Goal: Register for event/course

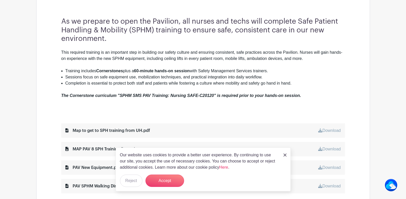
scroll to position [206, 0]
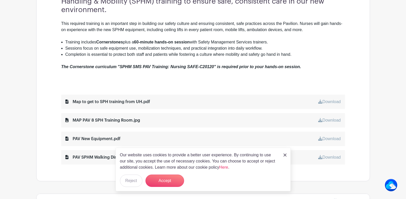
click at [284, 154] on img at bounding box center [284, 155] width 3 height 3
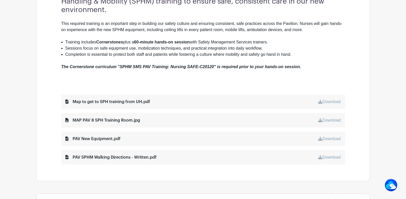
click at [327, 100] on link "Download" at bounding box center [329, 102] width 22 height 4
click at [334, 119] on link "Download" at bounding box center [329, 120] width 22 height 4
click at [328, 138] on link "Download" at bounding box center [329, 139] width 22 height 4
click at [331, 156] on link "Download" at bounding box center [329, 157] width 22 height 4
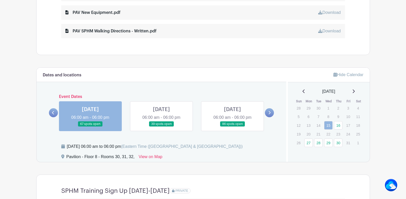
scroll to position [335, 0]
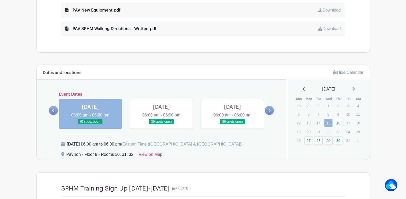
click at [232, 125] on link at bounding box center [232, 125] width 0 height 0
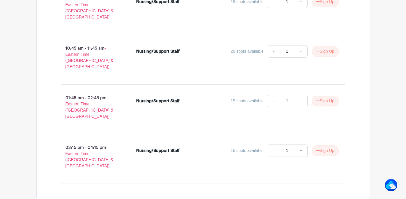
scroll to position [595, 0]
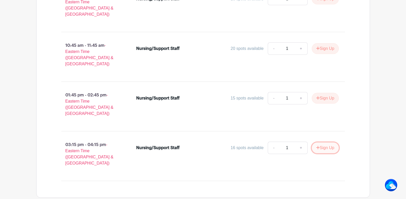
click at [323, 143] on button "Sign Up" at bounding box center [325, 148] width 27 height 11
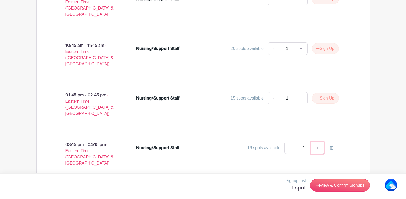
click at [318, 142] on link "+" at bounding box center [317, 148] width 13 height 12
type input "2"
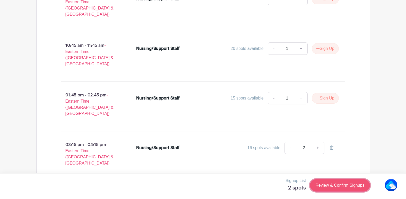
click at [328, 186] on link "Review & Confirm Signups" at bounding box center [340, 185] width 60 height 12
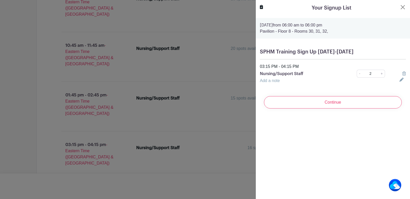
click at [265, 79] on link "Add a note" at bounding box center [270, 80] width 20 height 4
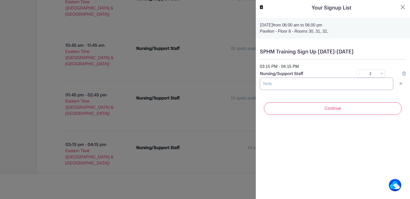
click at [270, 84] on input "text" at bounding box center [326, 84] width 133 height 12
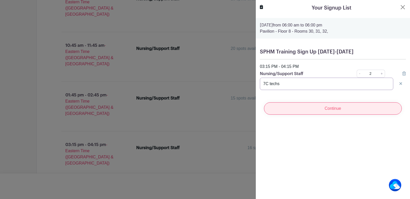
type input "7C techs"
click at [333, 110] on input "Continue" at bounding box center [333, 108] width 138 height 12
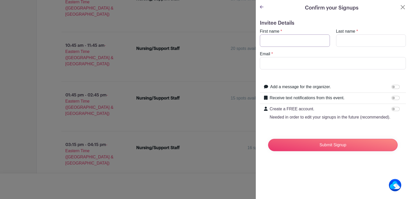
click at [269, 41] on input "First name" at bounding box center [295, 40] width 70 height 12
type input "[PERSON_NAME]"
click at [339, 41] on input "Last name" at bounding box center [371, 40] width 70 height 12
type input "[PERSON_NAME]"
click at [270, 64] on input "Email" at bounding box center [333, 63] width 146 height 12
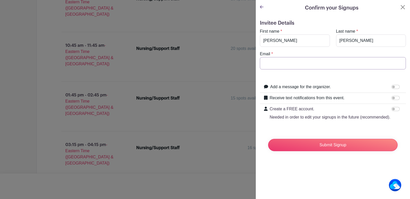
click at [271, 64] on input "Email" at bounding box center [333, 63] width 146 height 12
click at [272, 64] on input "Email" at bounding box center [333, 63] width 146 height 12
type input "[EMAIL_ADDRESS][DOMAIN_NAME]"
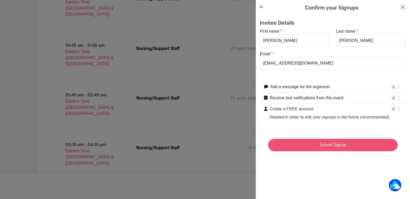
click at [336, 151] on input "Submit Signup" at bounding box center [332, 145] width 129 height 12
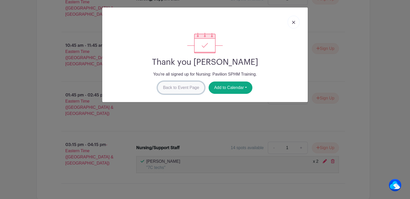
click at [179, 88] on link "Back to Event Page" at bounding box center [181, 88] width 47 height 12
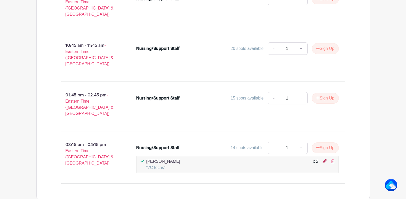
click at [325, 159] on icon at bounding box center [324, 161] width 4 height 4
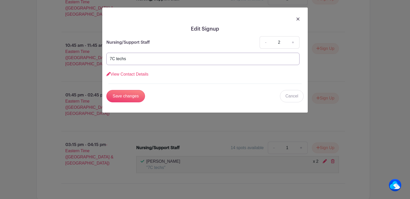
click at [110, 58] on input "7C techs" at bounding box center [202, 59] width 193 height 12
type input "2 7C techs"
click at [121, 97] on input "Save changes" at bounding box center [125, 96] width 39 height 12
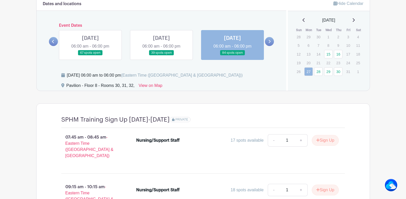
scroll to position [372, 0]
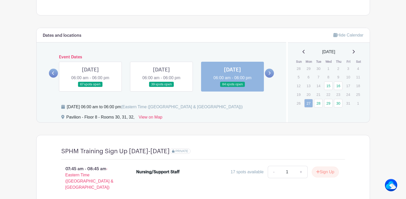
click at [268, 73] on link at bounding box center [269, 73] width 9 height 9
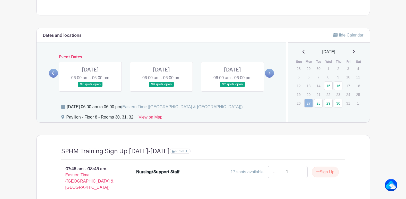
click at [161, 87] on link at bounding box center [161, 87] width 0 height 0
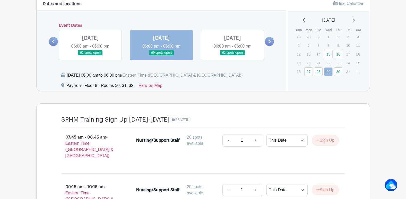
scroll to position [389, 0]
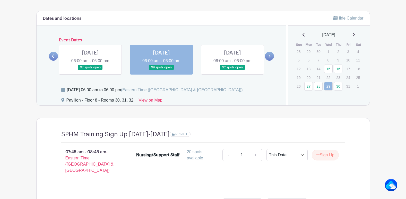
click at [232, 70] on link at bounding box center [232, 70] width 0 height 0
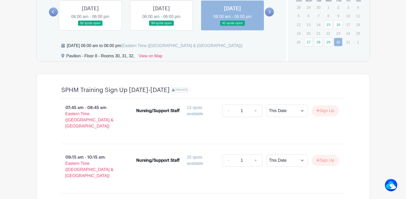
scroll to position [415, 0]
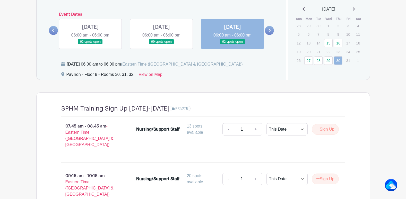
click at [232, 45] on link at bounding box center [232, 45] width 0 height 0
click at [161, 45] on link at bounding box center [161, 45] width 0 height 0
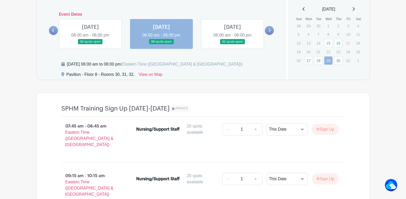
click at [232, 45] on link at bounding box center [232, 45] width 0 height 0
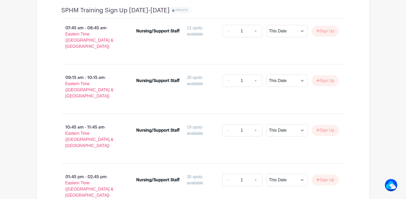
scroll to position [518, 0]
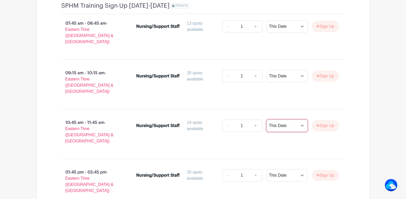
click at [301, 120] on select "This Date Select Dates" at bounding box center [286, 126] width 41 height 12
click at [326, 120] on button "Sign Up" at bounding box center [325, 125] width 27 height 11
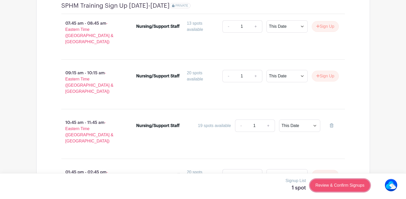
click at [327, 185] on link "Review & Confirm Signups" at bounding box center [340, 185] width 60 height 12
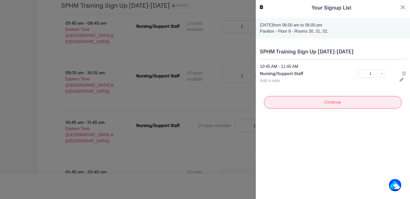
click at [310, 102] on input "Continue" at bounding box center [333, 102] width 138 height 12
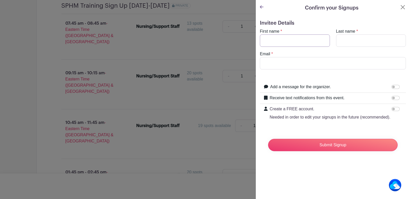
click at [274, 39] on input "First name" at bounding box center [295, 40] width 70 height 12
type input "Kyla"
type input "[PERSON_NAME]"
drag, startPoint x: 265, startPoint y: 64, endPoint x: 172, endPoint y: 77, distance: 93.9
click at [265, 64] on input "Email" at bounding box center [333, 63] width 146 height 12
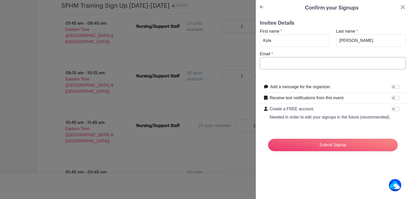
click at [270, 64] on input "Email" at bounding box center [333, 63] width 146 height 12
type input "[EMAIL_ADDRESS][DOMAIN_NAME]"
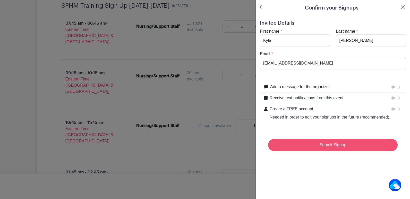
click at [326, 149] on input "Submit Signup" at bounding box center [332, 145] width 129 height 12
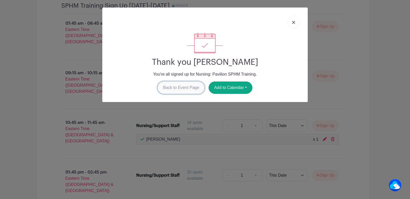
click at [174, 88] on link "Back to Event Page" at bounding box center [181, 88] width 47 height 12
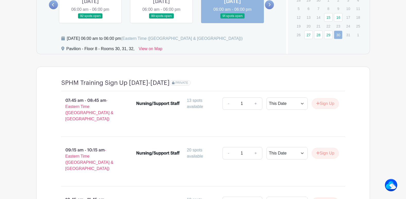
scroll to position [415, 0]
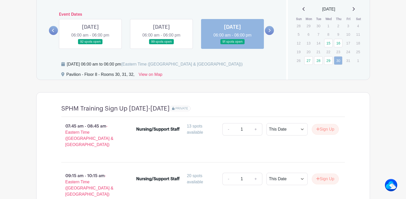
click at [269, 30] on icon at bounding box center [270, 30] width 2 height 3
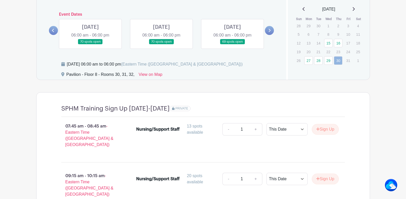
click at [161, 45] on link at bounding box center [161, 45] width 0 height 0
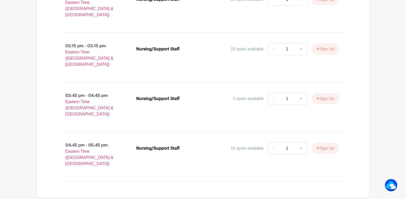
scroll to position [595, 0]
click at [323, 143] on button "Sign Up" at bounding box center [325, 148] width 27 height 11
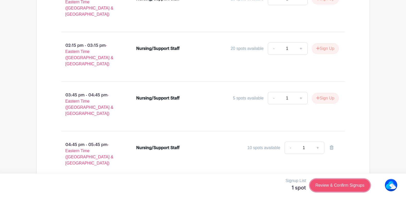
click at [332, 185] on link "Review & Confirm Signups" at bounding box center [340, 185] width 60 height 12
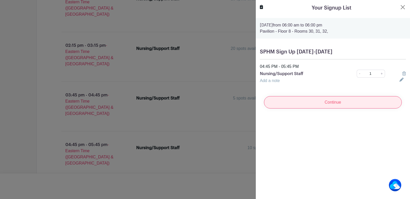
click at [310, 103] on input "Continue" at bounding box center [333, 102] width 138 height 12
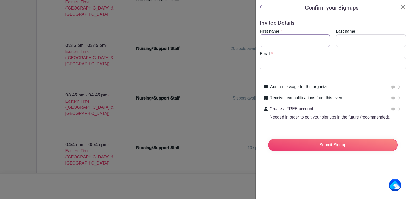
click at [281, 42] on input "First name" at bounding box center [295, 40] width 70 height 12
type input "Victoria"
click at [343, 40] on input "Last name" at bounding box center [371, 40] width 70 height 12
type input "[PERSON_NAME]"
click at [272, 63] on input "Email" at bounding box center [333, 63] width 146 height 12
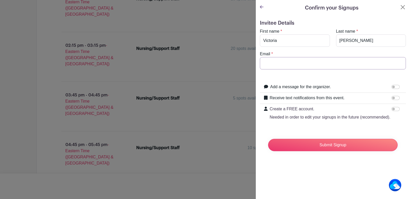
click at [275, 64] on input "Email" at bounding box center [333, 63] width 146 height 12
type input "[EMAIL_ADDRESS][DOMAIN_NAME]"
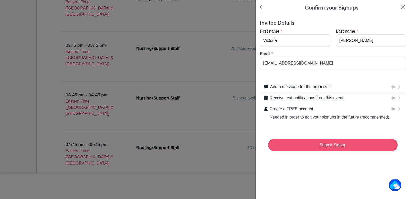
click at [327, 150] on input "Submit Signup" at bounding box center [332, 145] width 129 height 12
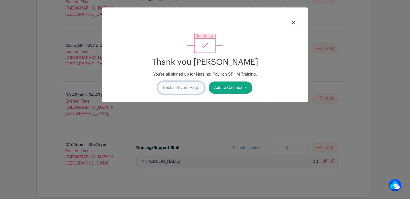
click at [186, 86] on link "Back to Event Page" at bounding box center [181, 88] width 47 height 12
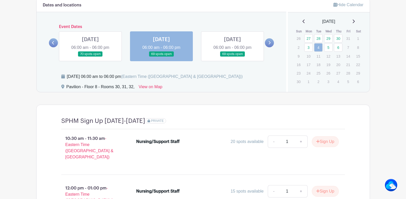
scroll to position [337, 0]
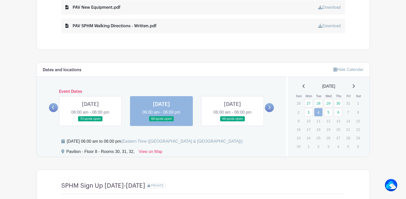
click at [161, 122] on link at bounding box center [161, 122] width 0 height 0
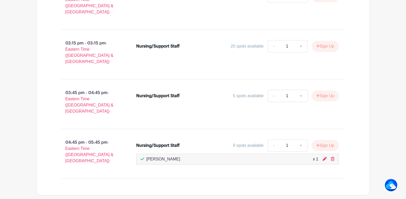
scroll to position [597, 0]
click at [322, 90] on button "Sign Up" at bounding box center [325, 95] width 27 height 11
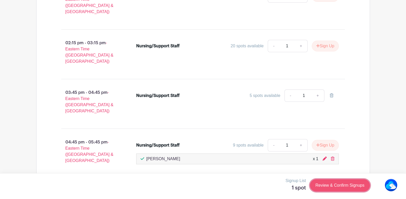
click at [335, 184] on link "Review & Confirm Signups" at bounding box center [340, 185] width 60 height 12
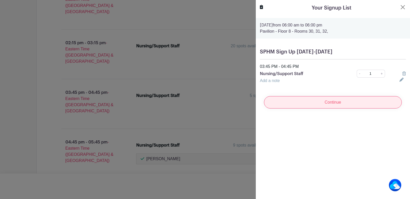
click at [328, 104] on input "Continue" at bounding box center [333, 102] width 138 height 12
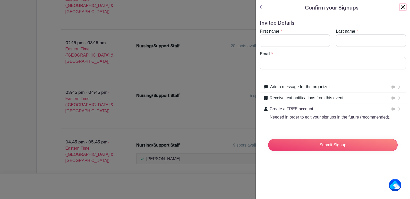
click at [399, 5] on button "Close" at bounding box center [402, 7] width 6 height 6
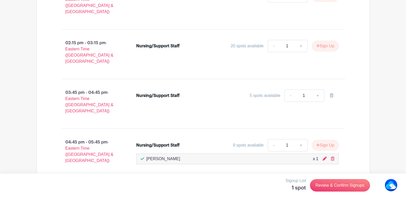
click at [249, 88] on div "Nursing/Support Staff 5 spots available - 1 +" at bounding box center [240, 104] width 225 height 33
click at [260, 93] on div "5 spots available" at bounding box center [265, 96] width 31 height 6
click at [338, 186] on link "Review & Confirm Signups" at bounding box center [340, 185] width 60 height 12
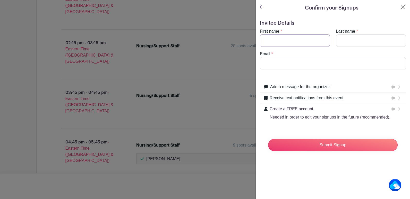
click at [270, 39] on input "First name" at bounding box center [295, 40] width 70 height 12
type input "[PERSON_NAME]"
click at [344, 40] on input "Last name" at bounding box center [371, 40] width 70 height 12
type input "[PERSON_NAME]"
drag, startPoint x: 265, startPoint y: 62, endPoint x: 261, endPoint y: 61, distance: 4.4
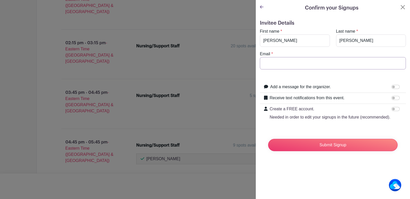
click at [265, 62] on input "Email" at bounding box center [333, 63] width 146 height 12
click at [271, 64] on input "Email" at bounding box center [333, 63] width 146 height 12
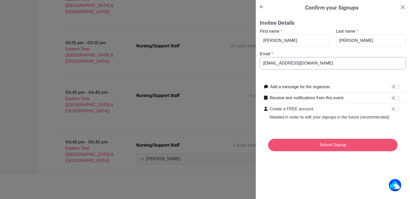
type input "[EMAIL_ADDRESS][DOMAIN_NAME]"
click at [332, 151] on input "Submit Signup" at bounding box center [332, 145] width 129 height 12
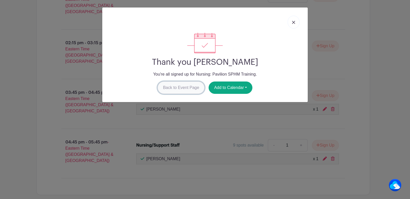
click at [179, 87] on link "Back to Event Page" at bounding box center [181, 88] width 47 height 12
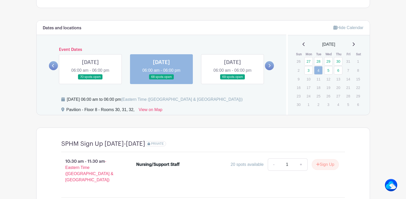
scroll to position [394, 0]
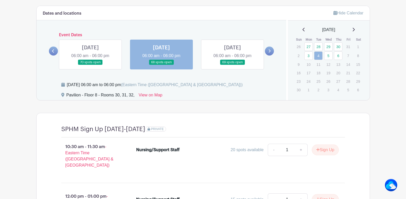
click at [268, 51] on icon at bounding box center [269, 51] width 2 height 4
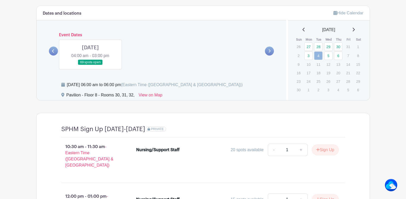
click at [90, 65] on link at bounding box center [90, 65] width 0 height 0
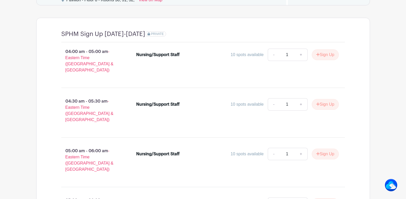
scroll to position [497, 0]
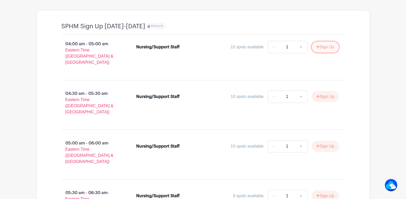
click at [326, 48] on button "Sign Up" at bounding box center [325, 47] width 27 height 11
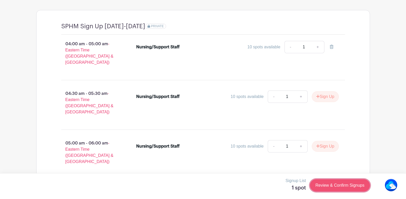
click at [339, 186] on link "Review & Confirm Signups" at bounding box center [340, 185] width 60 height 12
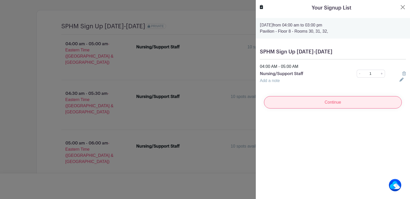
click at [336, 103] on input "Continue" at bounding box center [333, 102] width 138 height 12
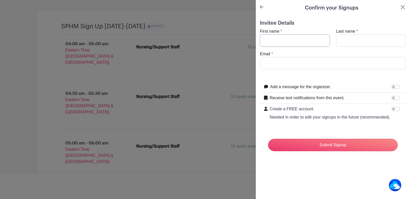
click at [268, 42] on input "First name" at bounding box center [295, 40] width 70 height 12
click at [341, 42] on input "Last name" at bounding box center [371, 40] width 70 height 12
drag, startPoint x: 279, startPoint y: 41, endPoint x: 260, endPoint y: 39, distance: 18.6
click at [260, 39] on input "[PERSON_NAME]" at bounding box center [295, 40] width 70 height 12
type input "[PERSON_NAME]"
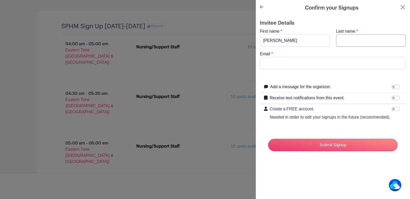
click at [347, 43] on input "Last name" at bounding box center [371, 40] width 70 height 12
type input "Veil"
click at [270, 62] on input "Email" at bounding box center [333, 63] width 146 height 12
click at [272, 61] on input "Email" at bounding box center [333, 63] width 146 height 12
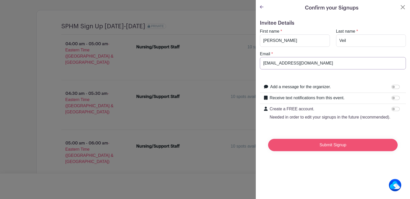
type input "[EMAIL_ADDRESS][DOMAIN_NAME]"
click at [325, 151] on input "Submit Signup" at bounding box center [332, 145] width 129 height 12
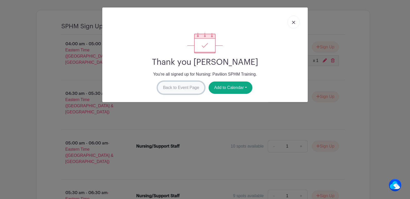
click at [180, 88] on link "Back to Event Page" at bounding box center [181, 88] width 47 height 12
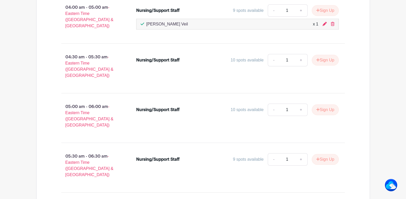
scroll to position [548, 0]
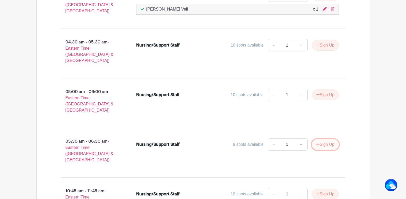
click at [325, 139] on button "Sign Up" at bounding box center [325, 144] width 27 height 11
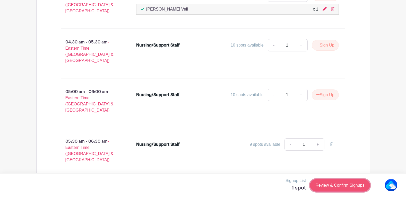
click at [346, 186] on link "Review & Confirm Signups" at bounding box center [340, 185] width 60 height 12
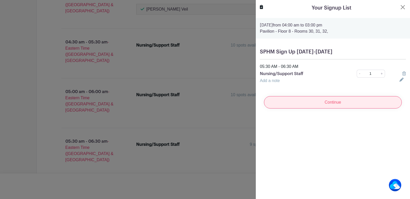
click at [296, 102] on input "Continue" at bounding box center [333, 102] width 138 height 12
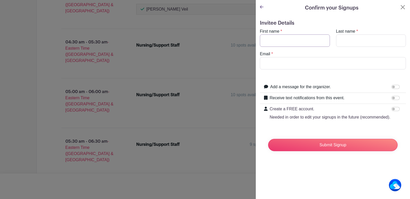
click at [272, 38] on input "First name" at bounding box center [295, 40] width 70 height 12
type input "[PERSON_NAME]"
click at [266, 65] on input "Email" at bounding box center [333, 63] width 146 height 12
click at [278, 63] on input "Email" at bounding box center [333, 63] width 146 height 12
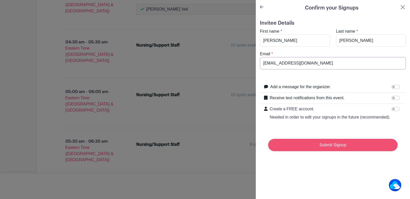
type input "[EMAIL_ADDRESS][DOMAIN_NAME]"
click at [315, 151] on input "Submit Signup" at bounding box center [332, 145] width 129 height 12
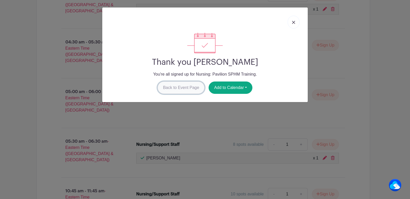
click at [188, 87] on link "Back to Event Page" at bounding box center [181, 88] width 47 height 12
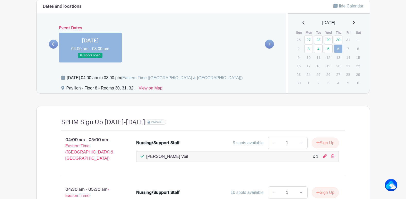
scroll to position [394, 0]
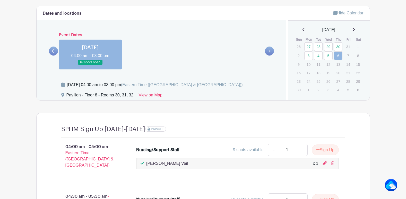
click at [54, 51] on icon at bounding box center [53, 51] width 2 height 4
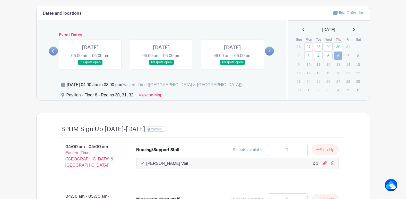
click at [232, 65] on link at bounding box center [232, 65] width 0 height 0
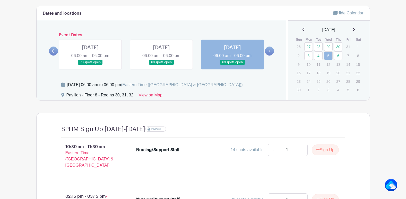
click at [269, 51] on icon at bounding box center [269, 51] width 2 height 4
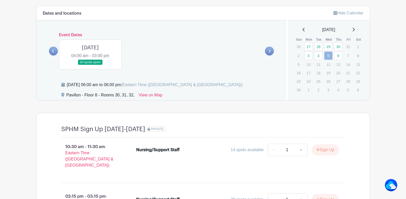
click at [90, 65] on link at bounding box center [90, 65] width 0 height 0
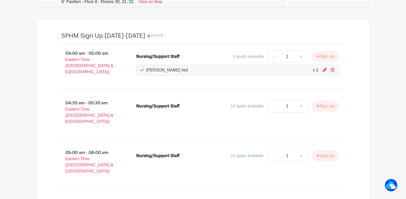
scroll to position [497, 0]
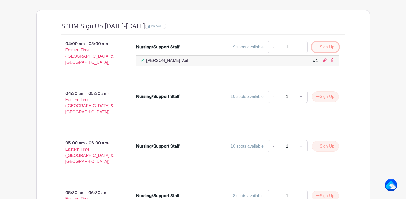
click at [321, 46] on button "Sign Up" at bounding box center [325, 47] width 27 height 11
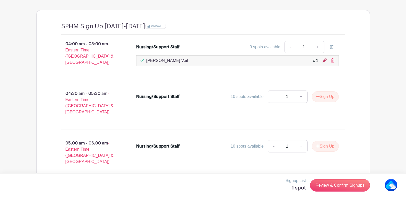
click at [324, 61] on icon at bounding box center [324, 60] width 4 height 4
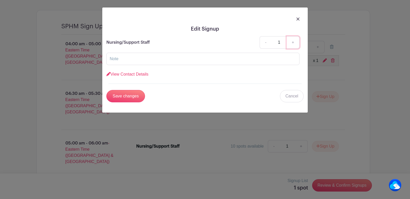
click at [294, 43] on link "+" at bounding box center [292, 42] width 13 height 12
type input "2"
click at [115, 61] on input "text" at bounding box center [202, 59] width 193 height 12
type input "2 7C staff members"
click at [134, 96] on input "Save changes" at bounding box center [125, 96] width 39 height 12
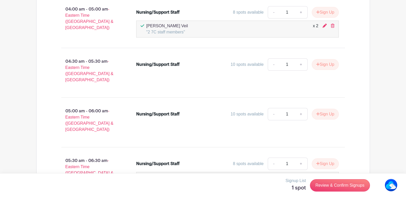
scroll to position [523, 0]
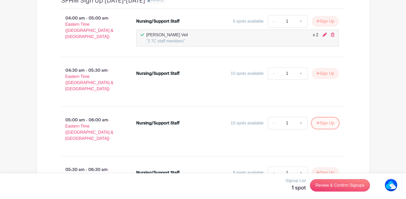
click at [325, 118] on button "Sign Up" at bounding box center [325, 123] width 27 height 11
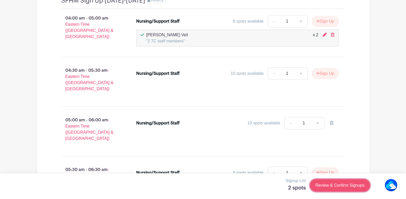
click at [340, 188] on link "Review & Confirm Signups" at bounding box center [340, 185] width 60 height 12
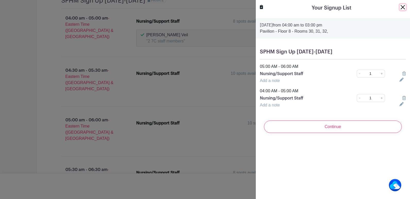
click at [399, 8] on button "Close" at bounding box center [402, 7] width 6 height 6
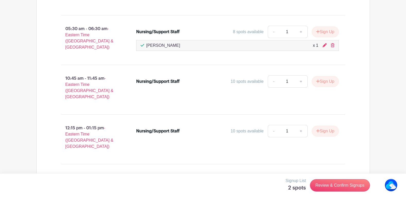
scroll to position [677, 0]
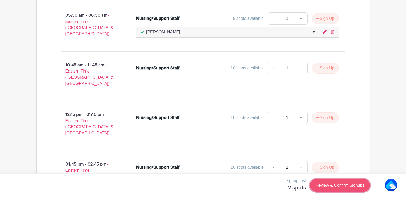
click at [338, 185] on link "Review & Confirm Signups" at bounding box center [340, 185] width 60 height 12
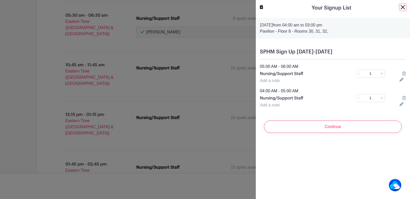
click at [399, 7] on button "Close" at bounding box center [402, 7] width 6 height 6
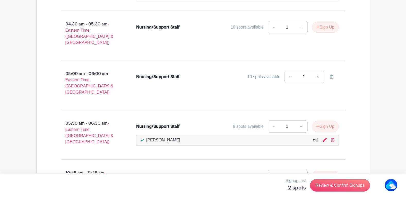
scroll to position [574, 0]
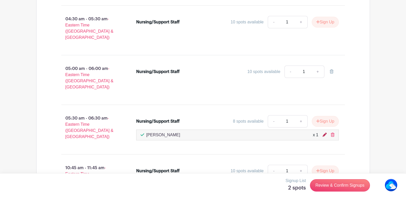
click at [324, 133] on icon at bounding box center [324, 135] width 4 height 4
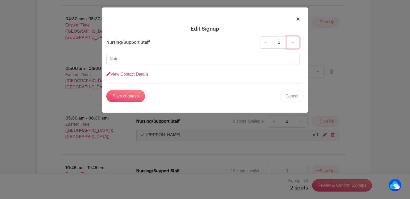
click at [293, 39] on link "+" at bounding box center [292, 42] width 13 height 12
type input "2"
click at [116, 59] on input "text" at bounding box center [202, 59] width 193 height 12
type input "2 7C staff members"
click at [130, 97] on input "Save changes" at bounding box center [125, 96] width 39 height 12
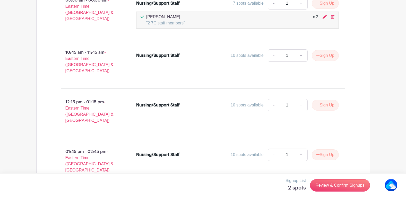
scroll to position [699, 0]
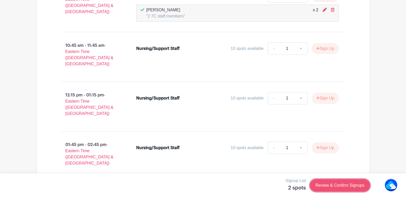
click at [343, 185] on link "Review & Confirm Signups" at bounding box center [340, 185] width 60 height 12
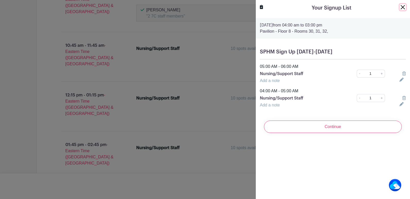
click at [399, 6] on button "Close" at bounding box center [402, 7] width 6 height 6
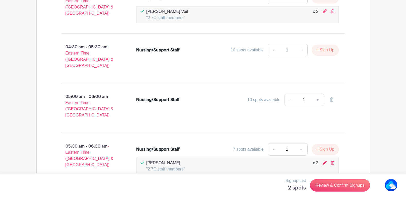
scroll to position [442, 0]
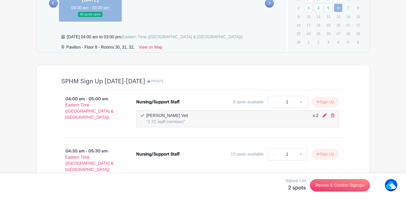
click at [51, 4] on link at bounding box center [53, 3] width 9 height 9
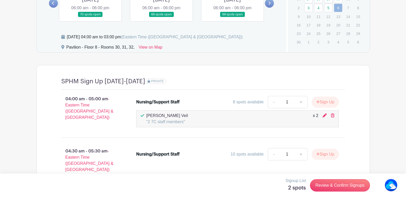
click at [232, 17] on link at bounding box center [232, 17] width 0 height 0
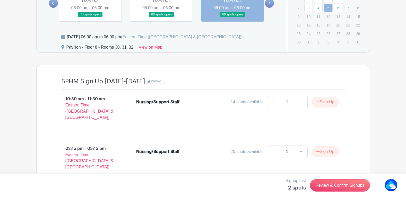
click at [267, 3] on link at bounding box center [269, 3] width 9 height 9
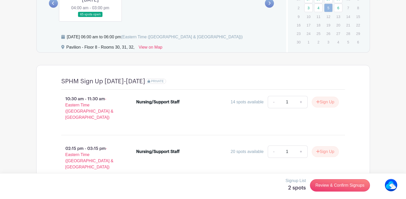
click at [90, 17] on link at bounding box center [90, 17] width 0 height 0
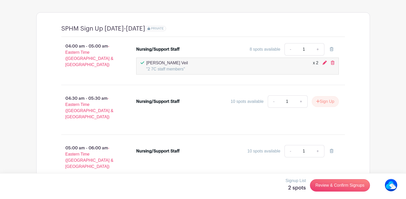
scroll to position [493, 0]
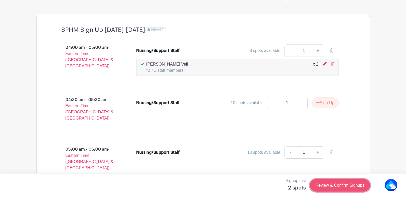
click at [338, 187] on link "Review & Confirm Signups" at bounding box center [340, 185] width 60 height 12
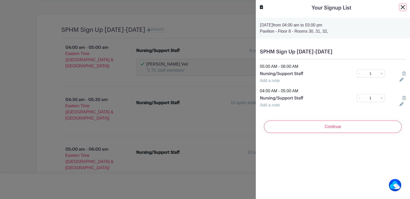
click at [399, 6] on button "Close" at bounding box center [402, 7] width 6 height 6
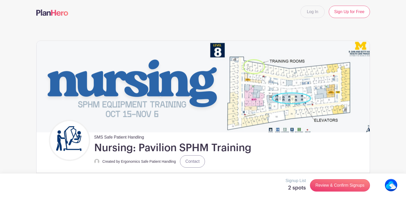
scroll to position [0, 0]
